Goal: Transaction & Acquisition: Purchase product/service

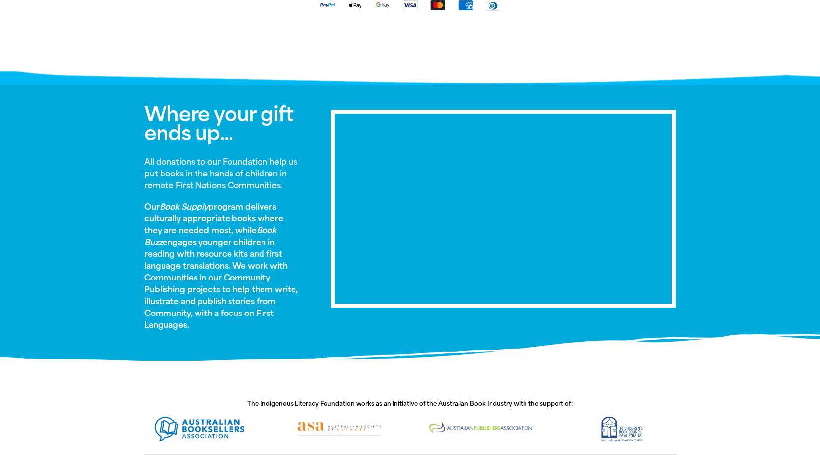
scroll to position [443, 0]
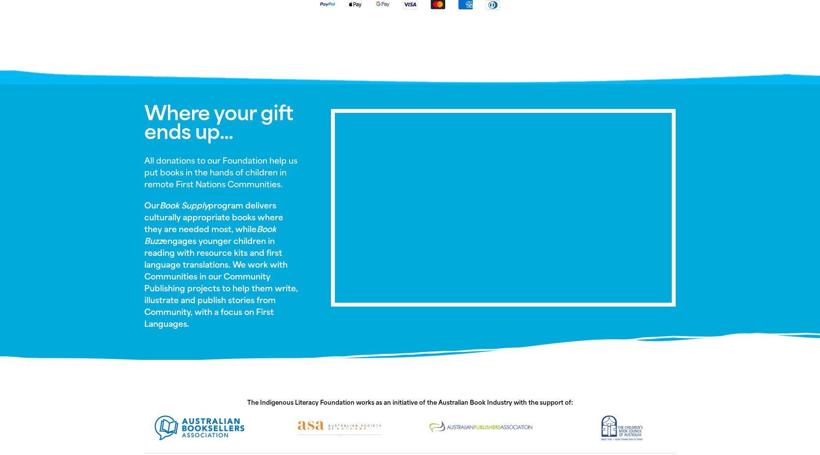
click at [694, 178] on div "Where your gift ends up... All donations to our Foundation help us put books in…" at bounding box center [410, 221] width 591 height 275
click at [656, 372] on div at bounding box center [410, 370] width 591 height 20
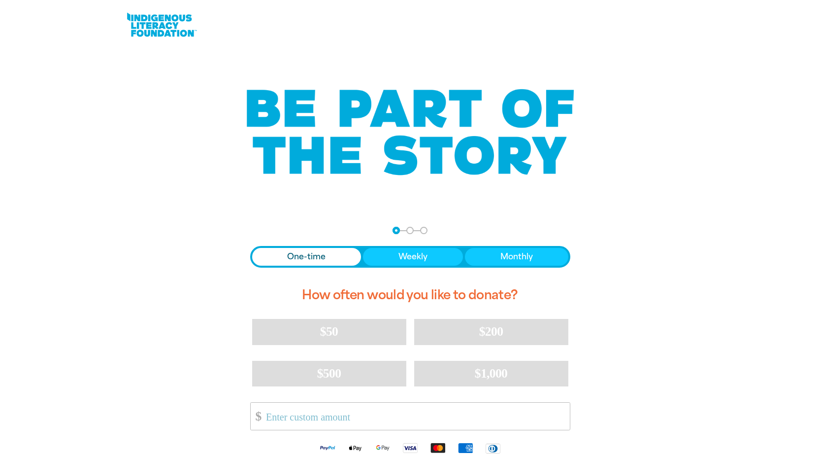
click at [287, 257] on span "One-time" at bounding box center [306, 257] width 38 height 12
click at [312, 420] on input "Other Amount" at bounding box center [414, 415] width 310 height 27
click at [169, 337] on div "arrow_back Back Step 1 Step 2 Step 3 One-time Weekly Monthly How often would yo…" at bounding box center [410, 368] width 591 height 308
click at [98, 103] on div at bounding box center [410, 132] width 820 height 165
click at [577, 33] on div at bounding box center [410, 25] width 571 height 30
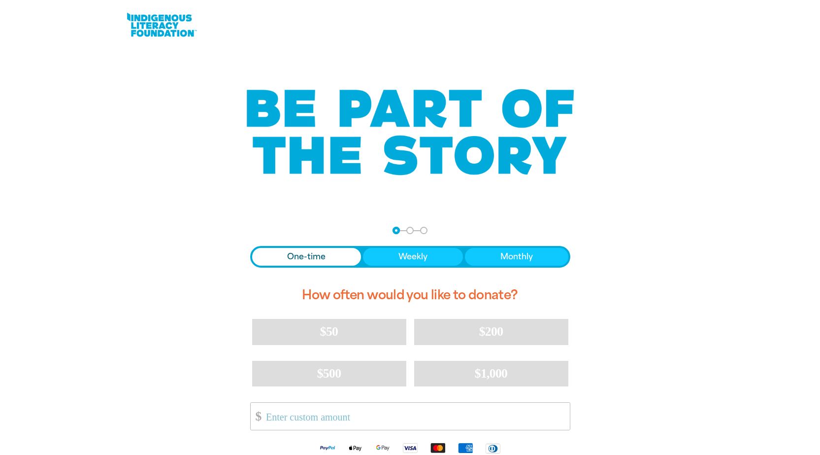
click at [154, 87] on div at bounding box center [410, 132] width 532 height 126
click at [754, 283] on div at bounding box center [410, 368] width 820 height 308
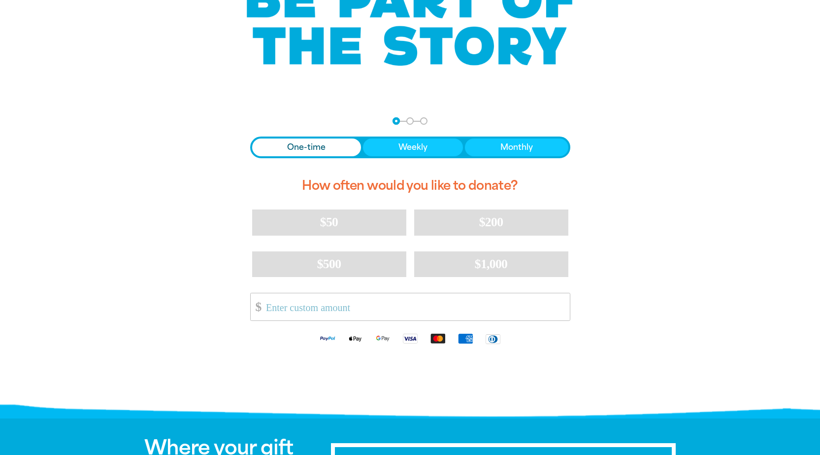
scroll to position [296, 0]
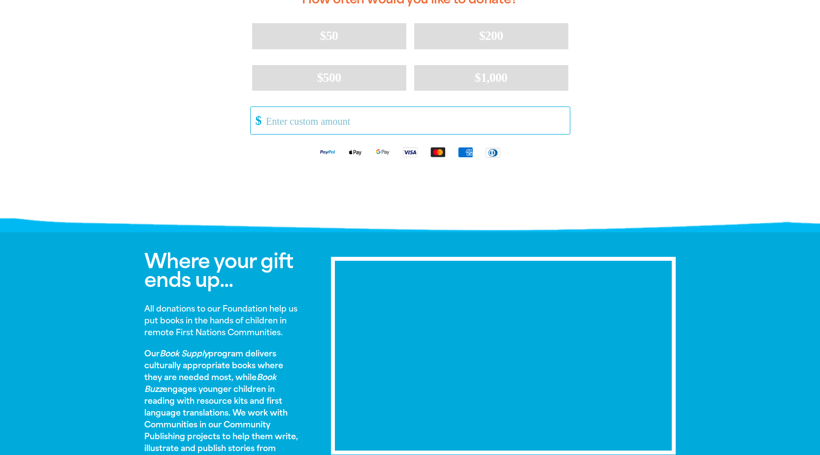
click at [317, 116] on input "Other Amount" at bounding box center [414, 120] width 310 height 27
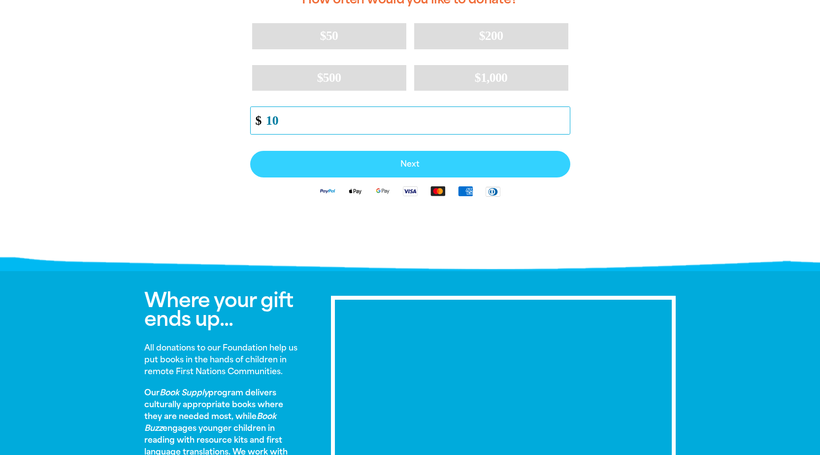
type input "10"
click at [326, 160] on button "Next" at bounding box center [410, 164] width 320 height 27
select select "AU"
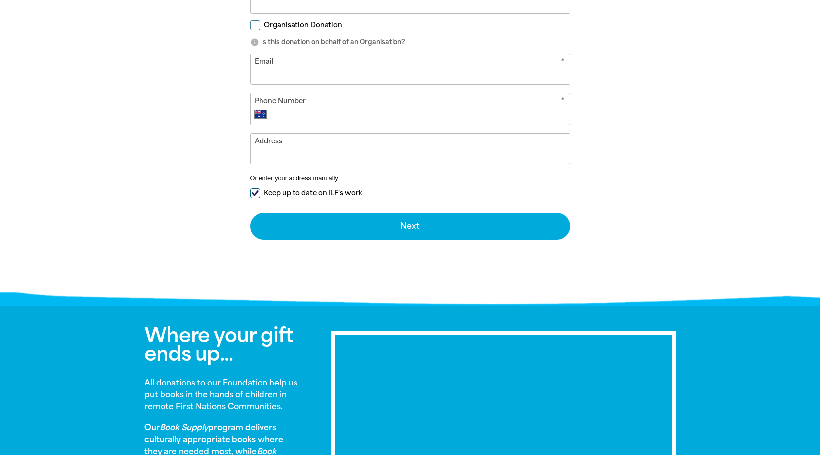
scroll to position [382, 0]
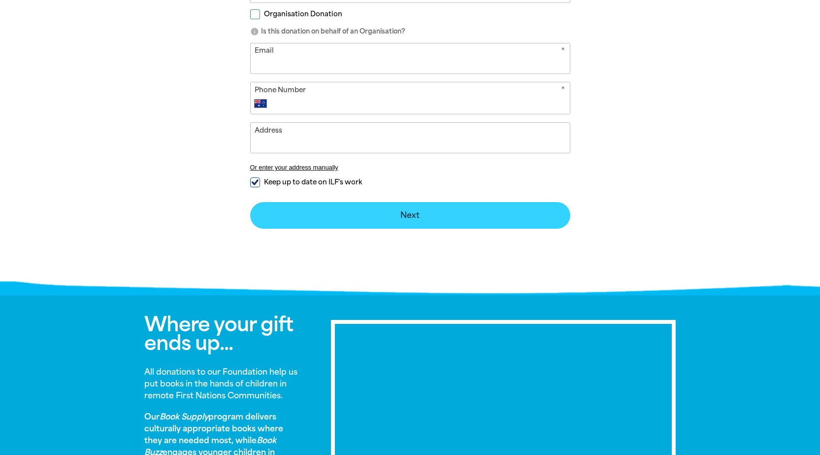
click at [444, 214] on button "Next chevron_right" at bounding box center [410, 215] width 320 height 27
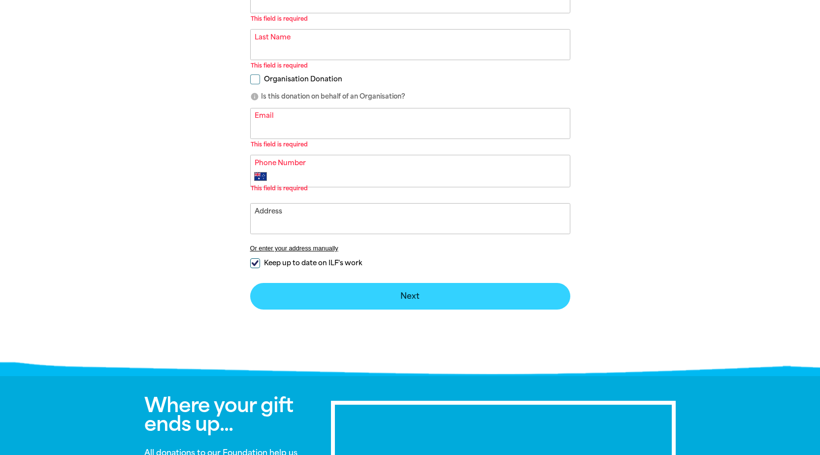
scroll to position [0, 0]
